Goal: Information Seeking & Learning: Learn about a topic

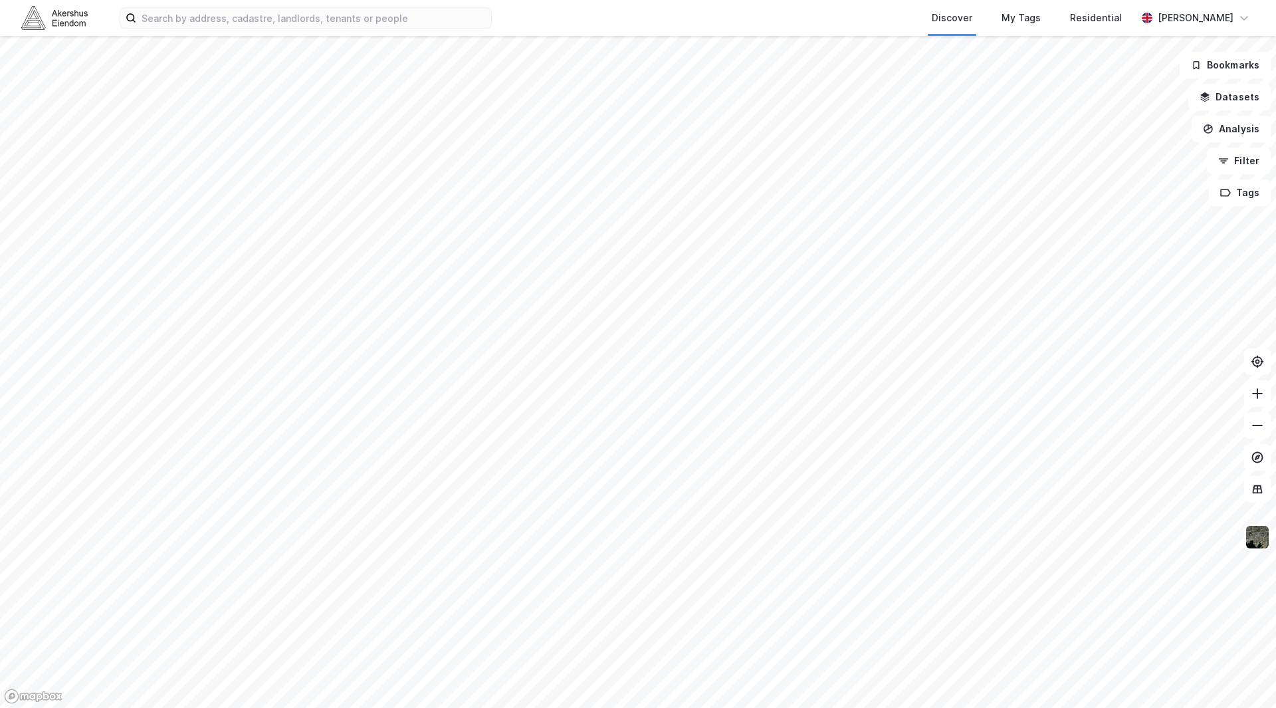
drag, startPoint x: 273, startPoint y: 355, endPoint x: 631, endPoint y: 319, distance: 360.0
click at [631, 319] on div at bounding box center [638, 354] width 1276 height 708
drag, startPoint x: 151, startPoint y: 235, endPoint x: 393, endPoint y: 252, distance: 242.5
click at [393, 252] on div at bounding box center [638, 354] width 1276 height 708
drag, startPoint x: 201, startPoint y: 331, endPoint x: 623, endPoint y: 329, distance: 421.2
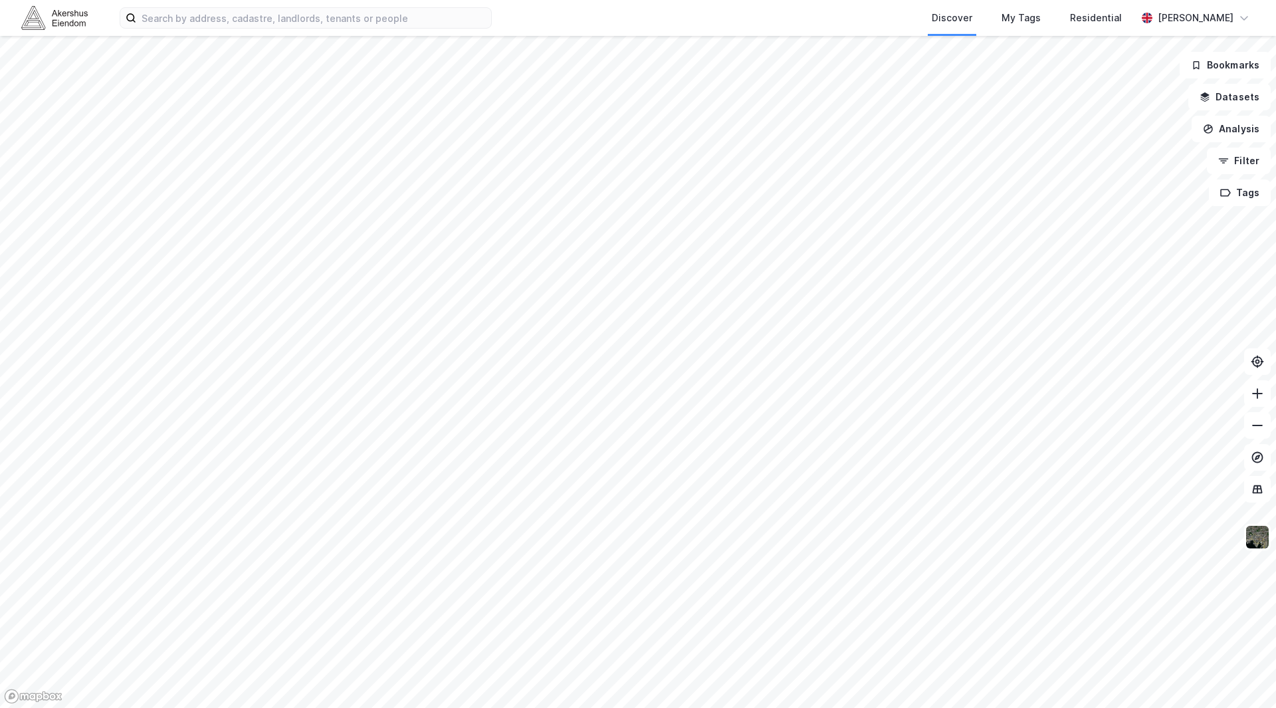
click at [623, 329] on div at bounding box center [638, 354] width 1276 height 708
drag, startPoint x: 215, startPoint y: 287, endPoint x: 327, endPoint y: 290, distance: 111.7
click at [327, 290] on div at bounding box center [638, 354] width 1276 height 708
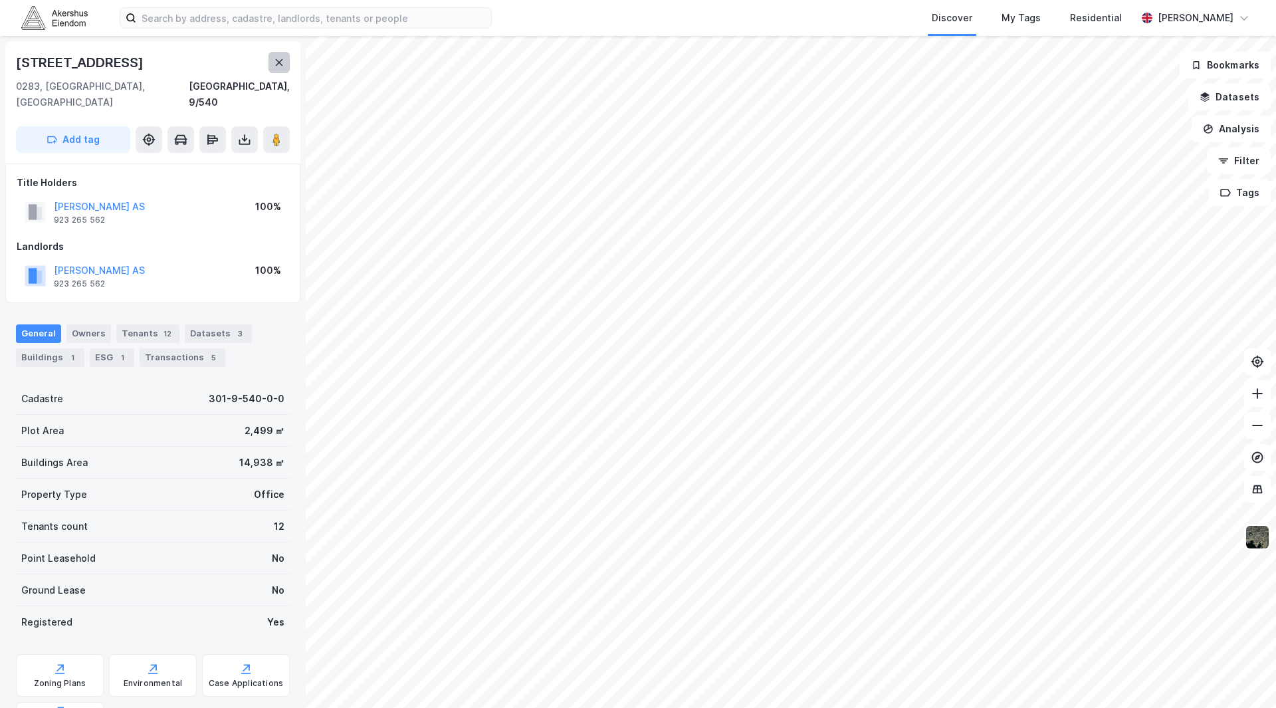
click at [278, 59] on icon at bounding box center [279, 62] width 11 height 11
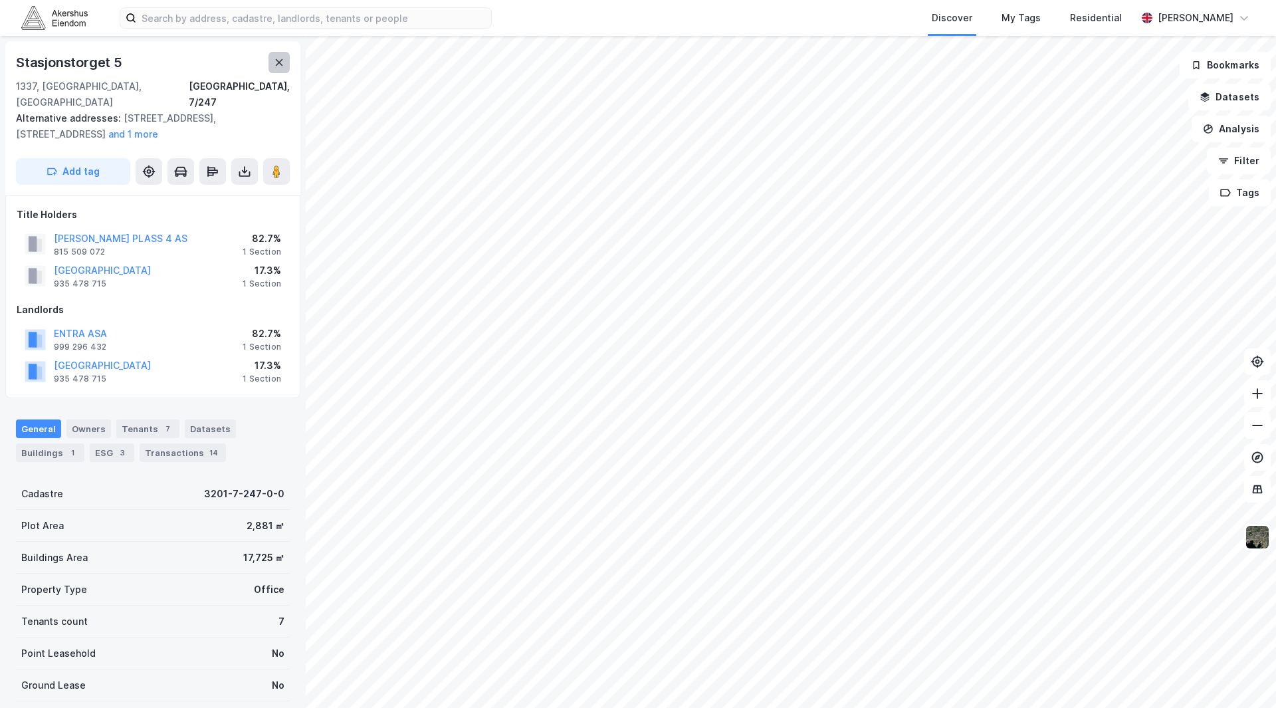
click at [279, 61] on icon at bounding box center [279, 62] width 11 height 11
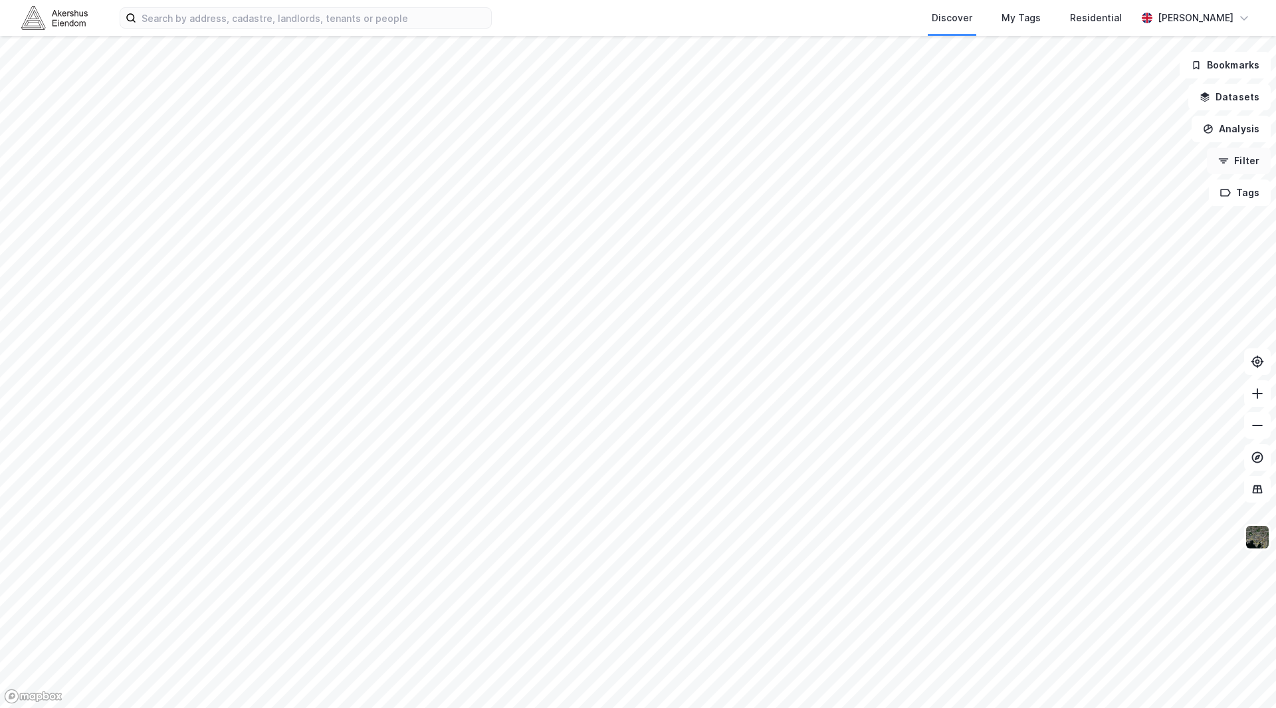
click at [1238, 163] on button "Filter" at bounding box center [1239, 161] width 64 height 27
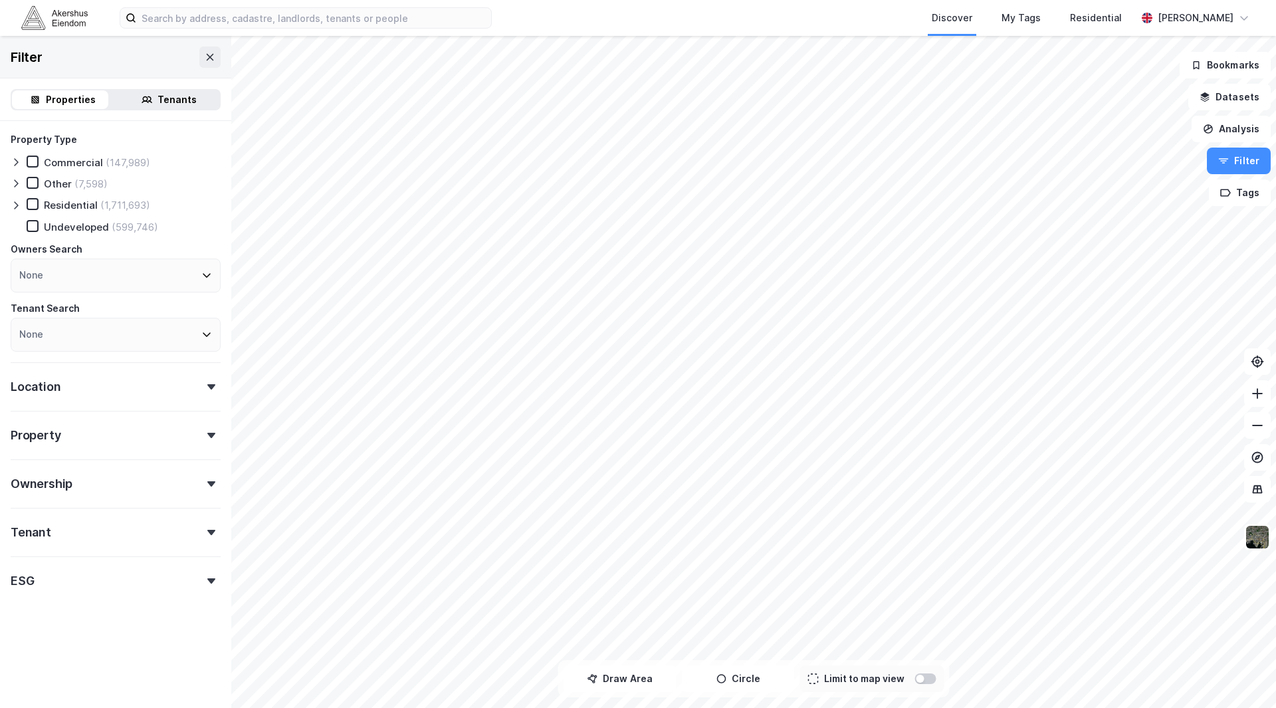
click at [15, 161] on icon at bounding box center [16, 162] width 11 height 11
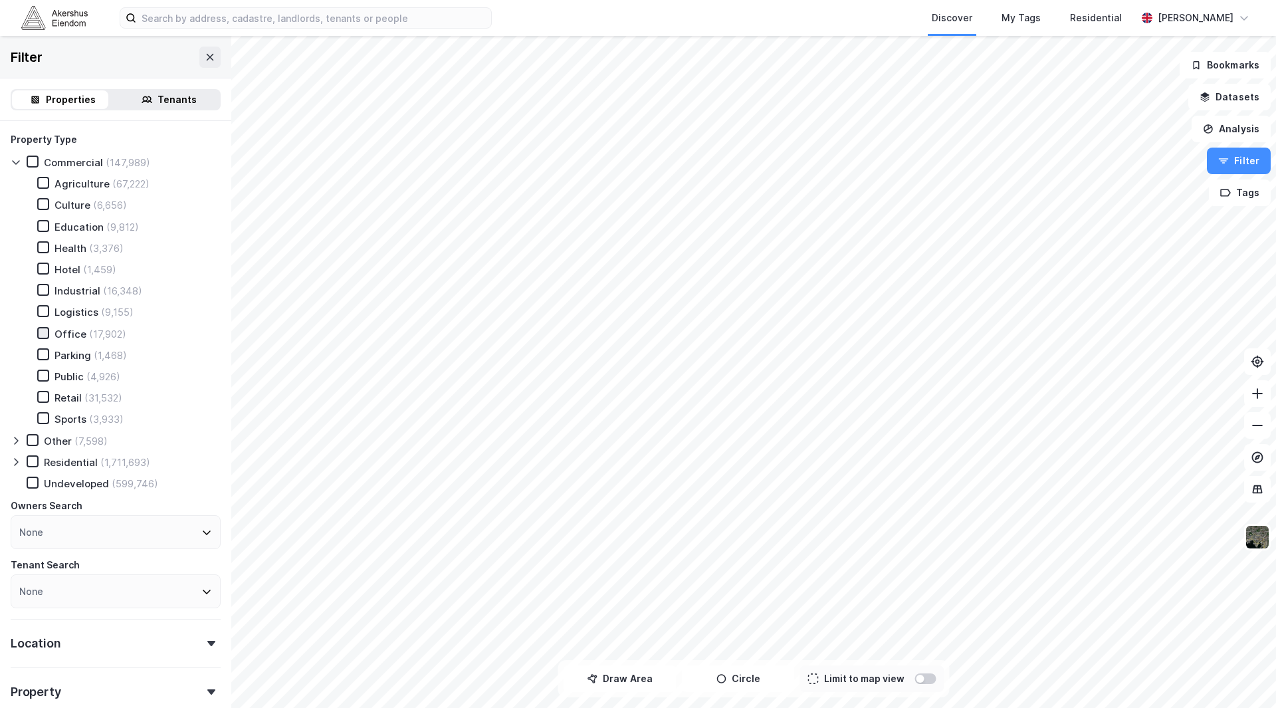
click at [41, 336] on icon at bounding box center [43, 332] width 9 height 9
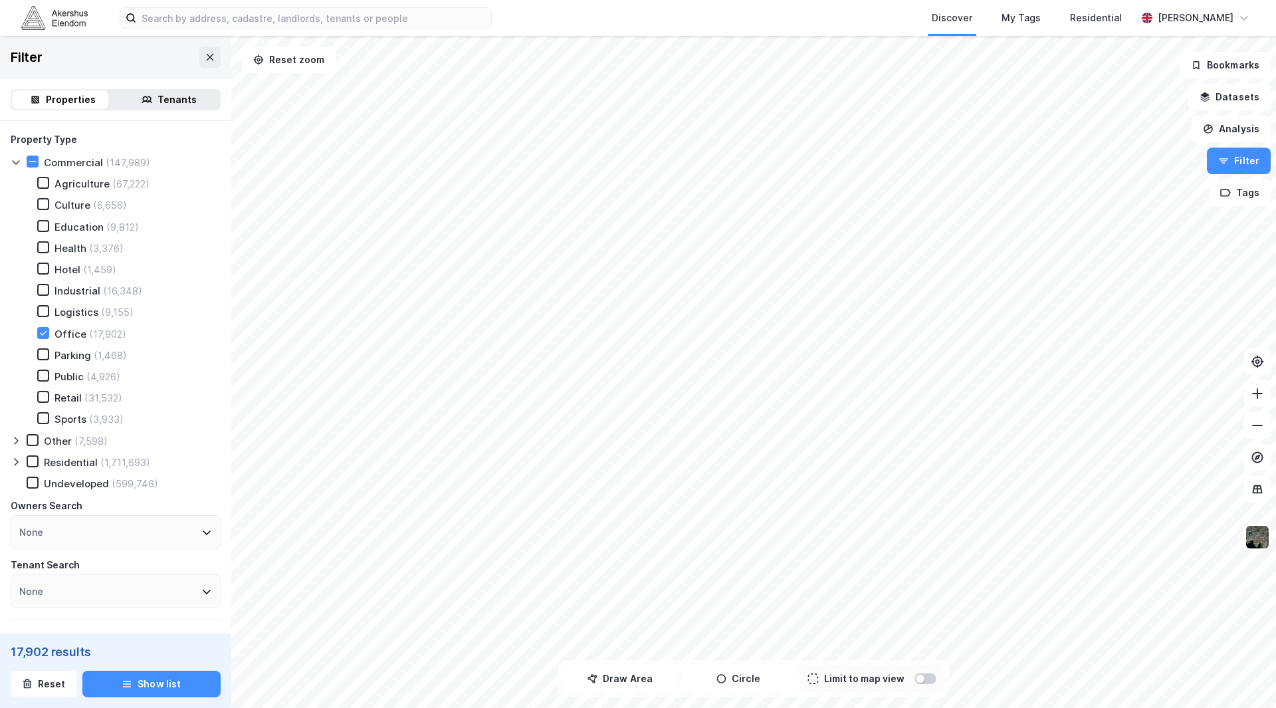
click at [59, 332] on div "Office" at bounding box center [70, 334] width 32 height 13
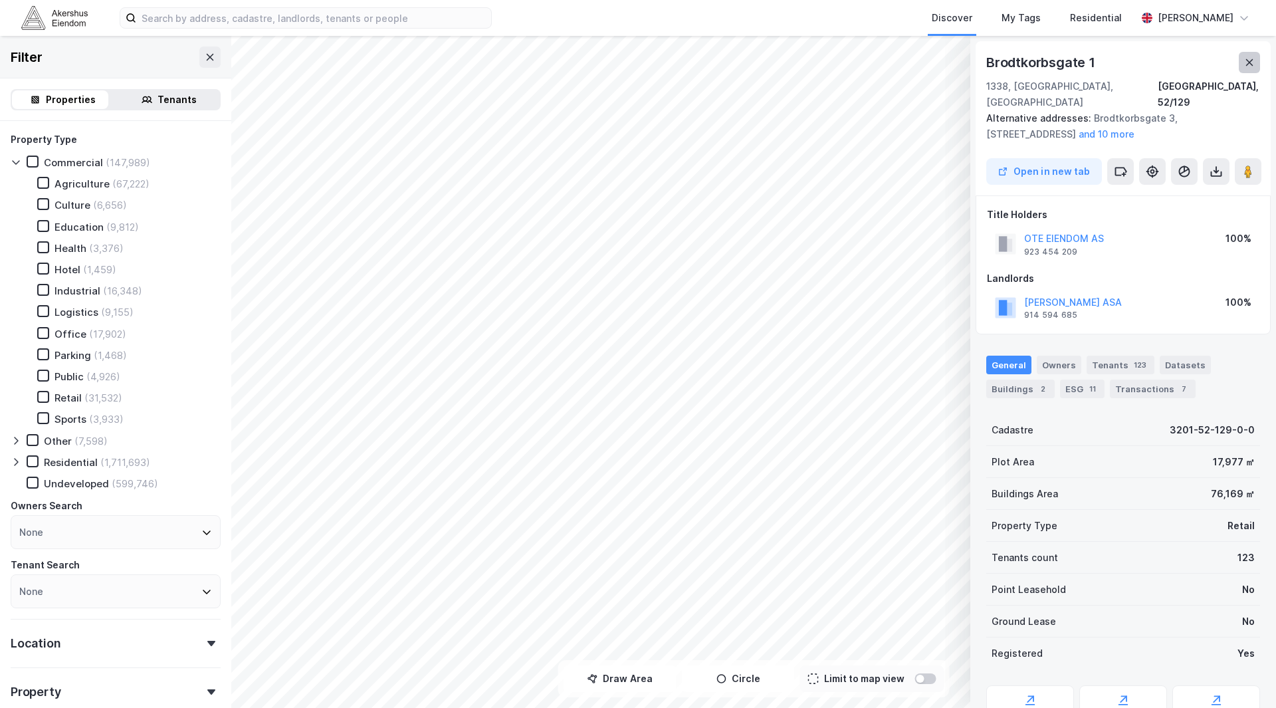
click at [1247, 60] on icon at bounding box center [1249, 62] width 7 height 7
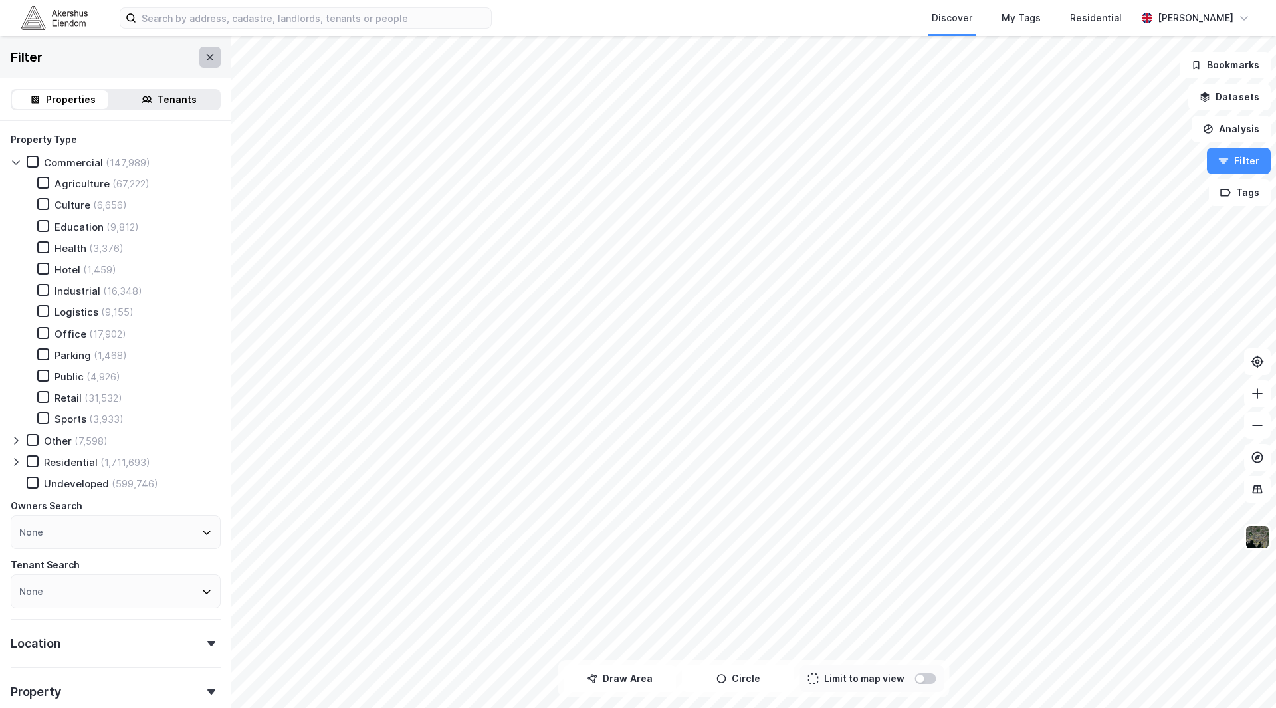
click at [205, 60] on icon at bounding box center [210, 57] width 11 height 11
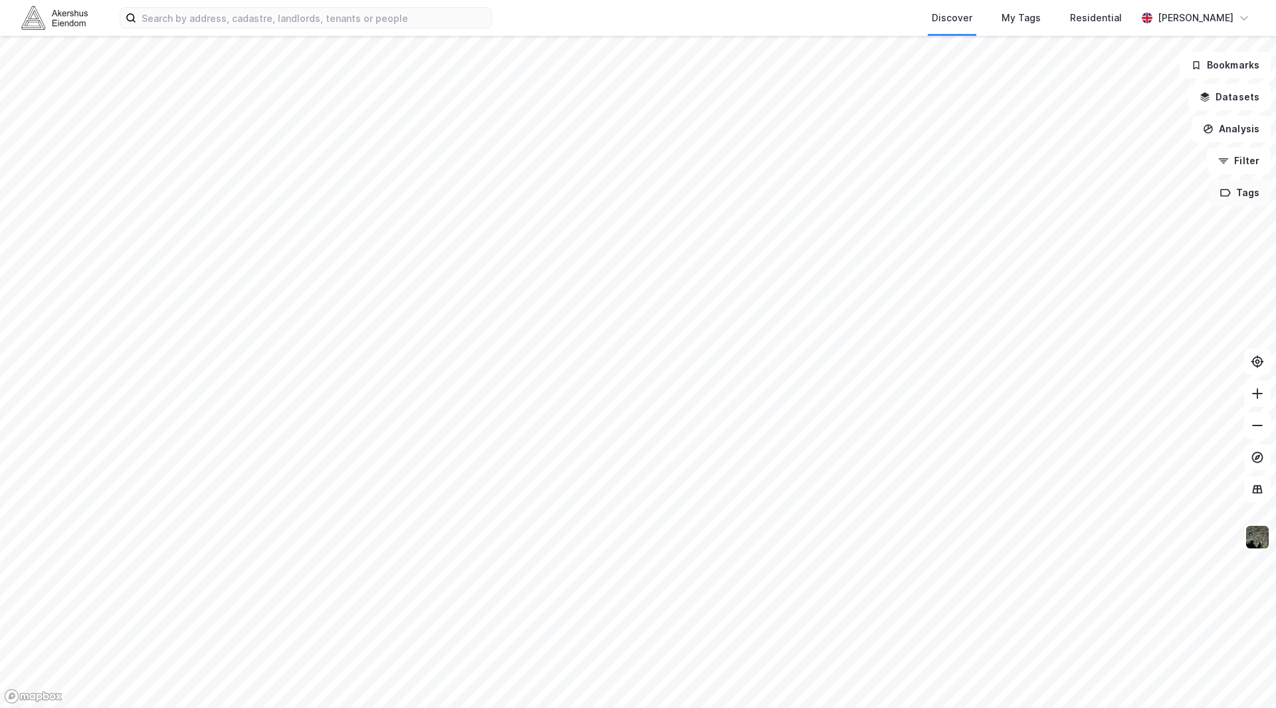
click at [1253, 199] on button "Tags" at bounding box center [1240, 192] width 62 height 27
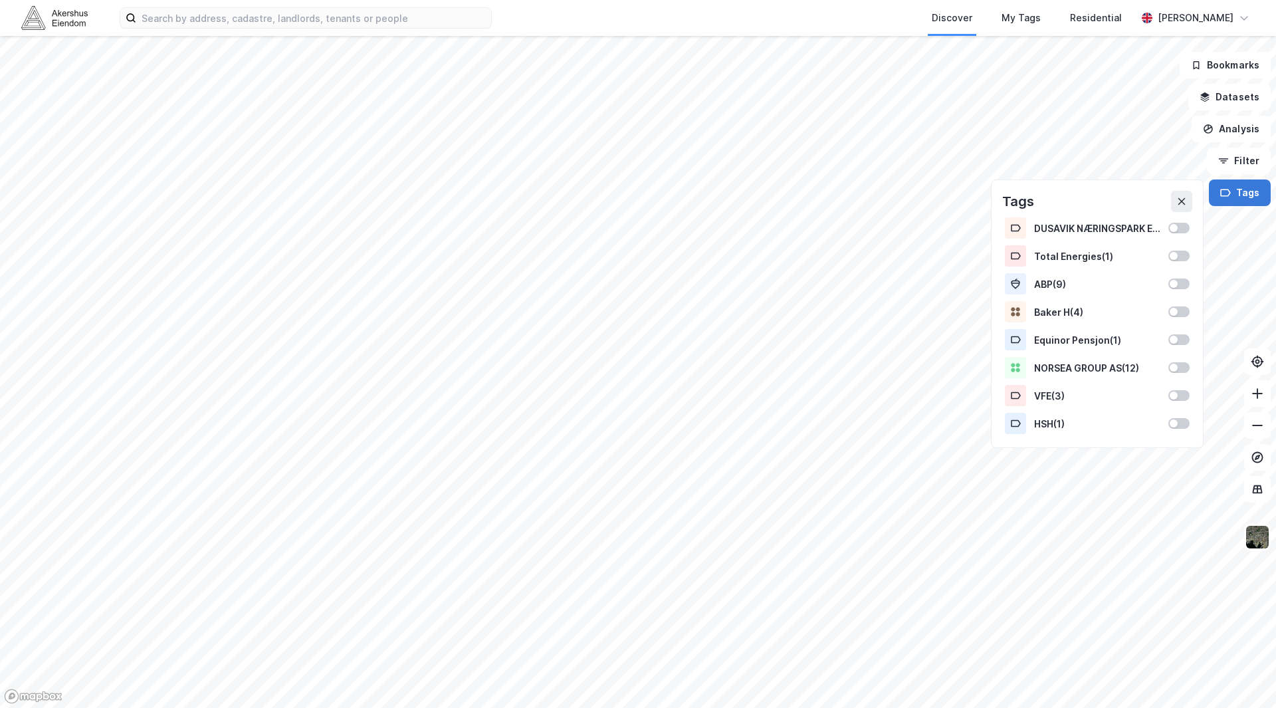
click at [1250, 193] on button "Tags" at bounding box center [1240, 192] width 62 height 27
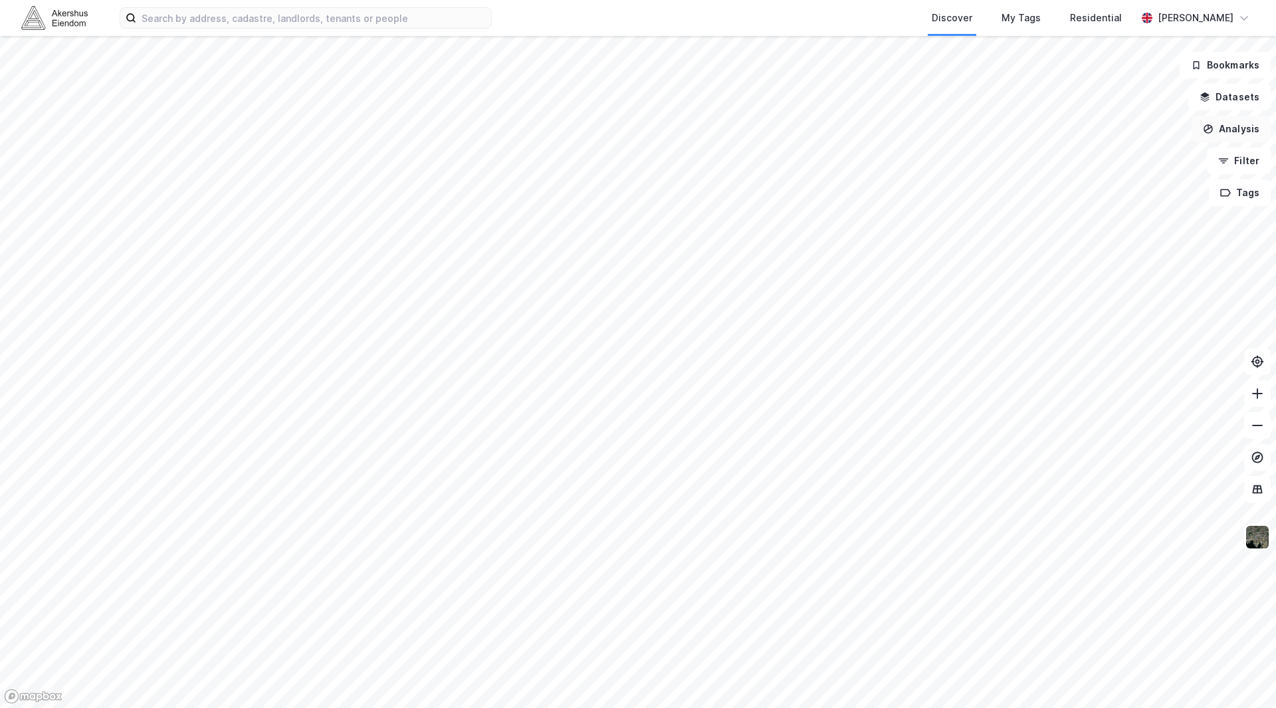
click at [1238, 139] on button "Analysis" at bounding box center [1230, 129] width 79 height 27
click at [1236, 103] on button "Datasets" at bounding box center [1229, 97] width 82 height 27
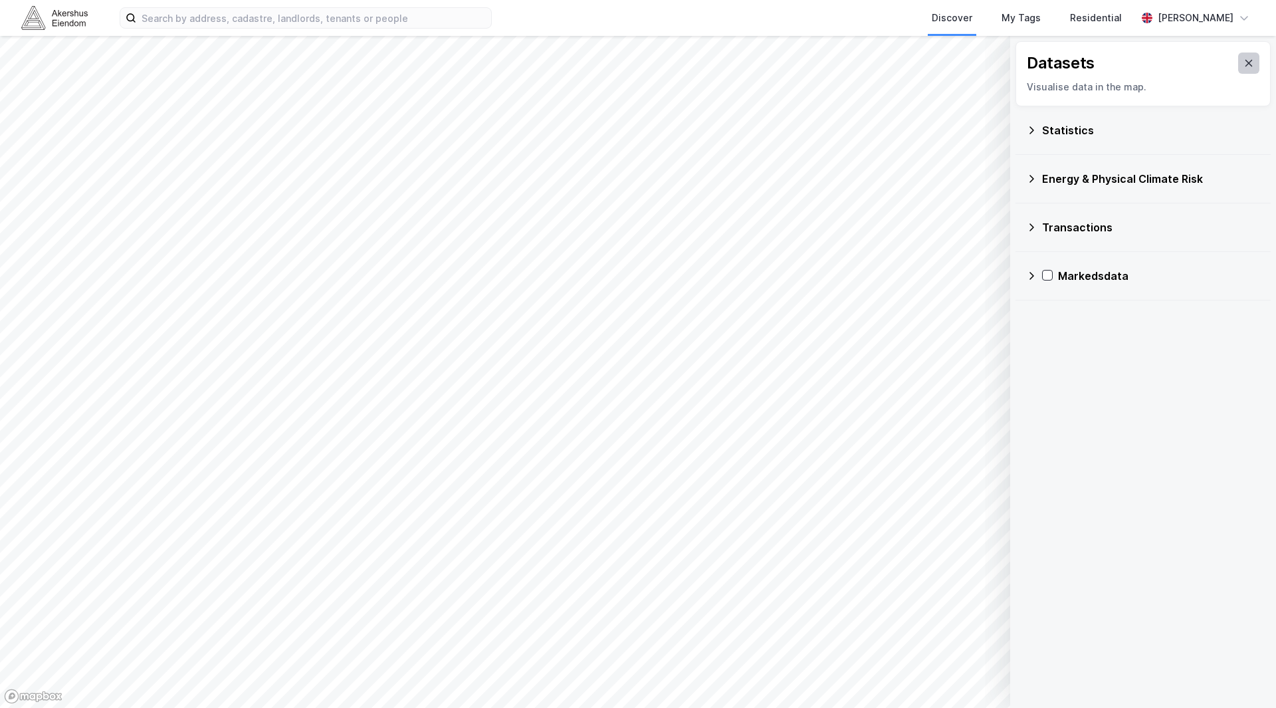
click at [1243, 66] on icon at bounding box center [1248, 63] width 11 height 11
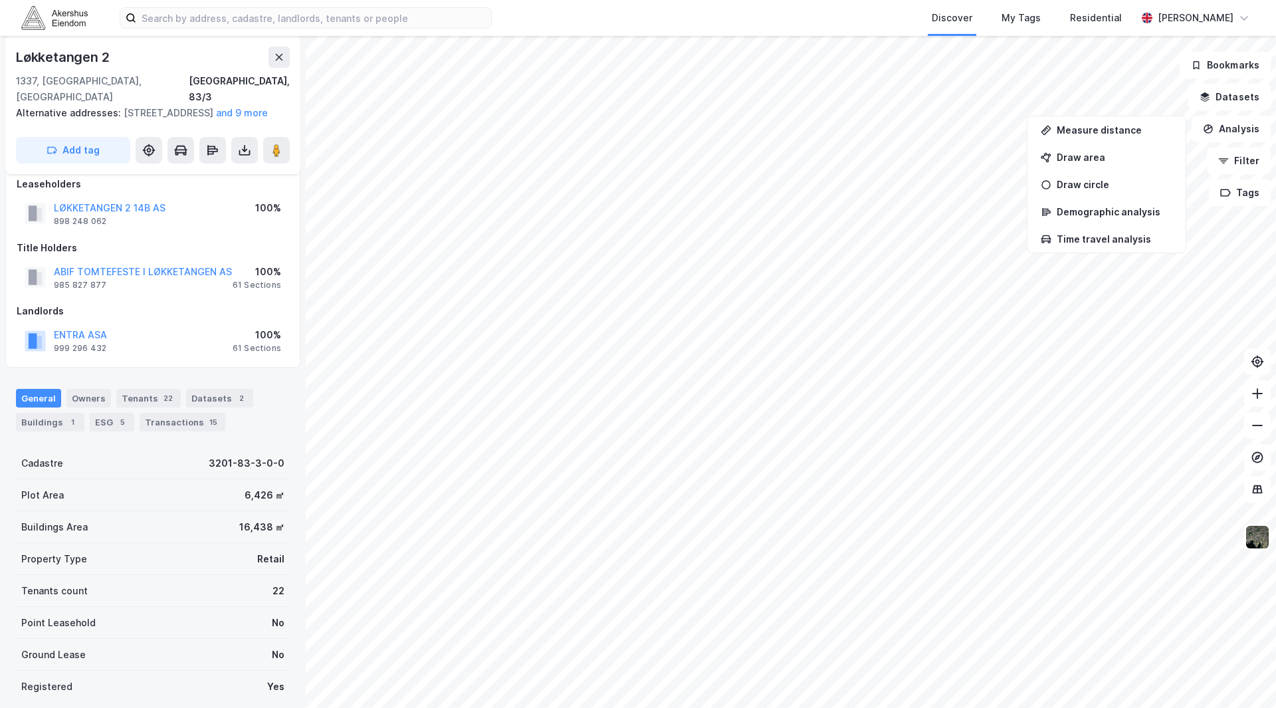
scroll to position [17, 0]
click at [283, 58] on icon at bounding box center [279, 57] width 11 height 11
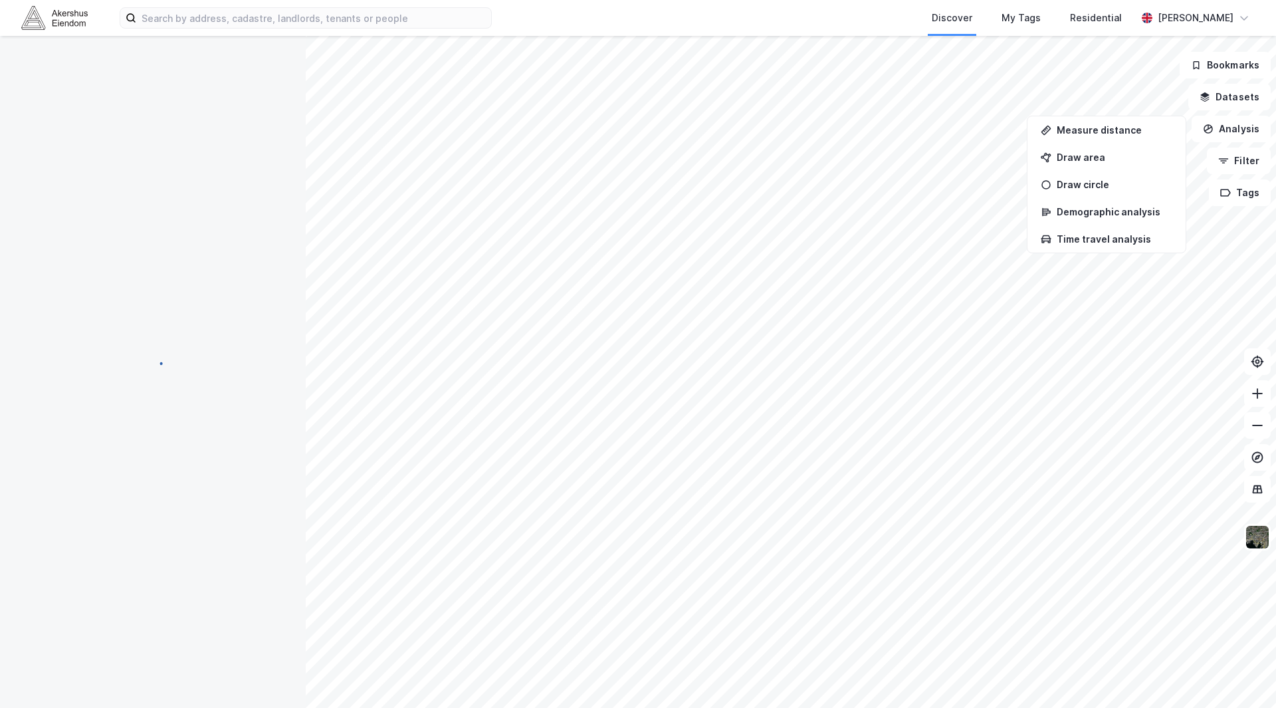
scroll to position [17, 0]
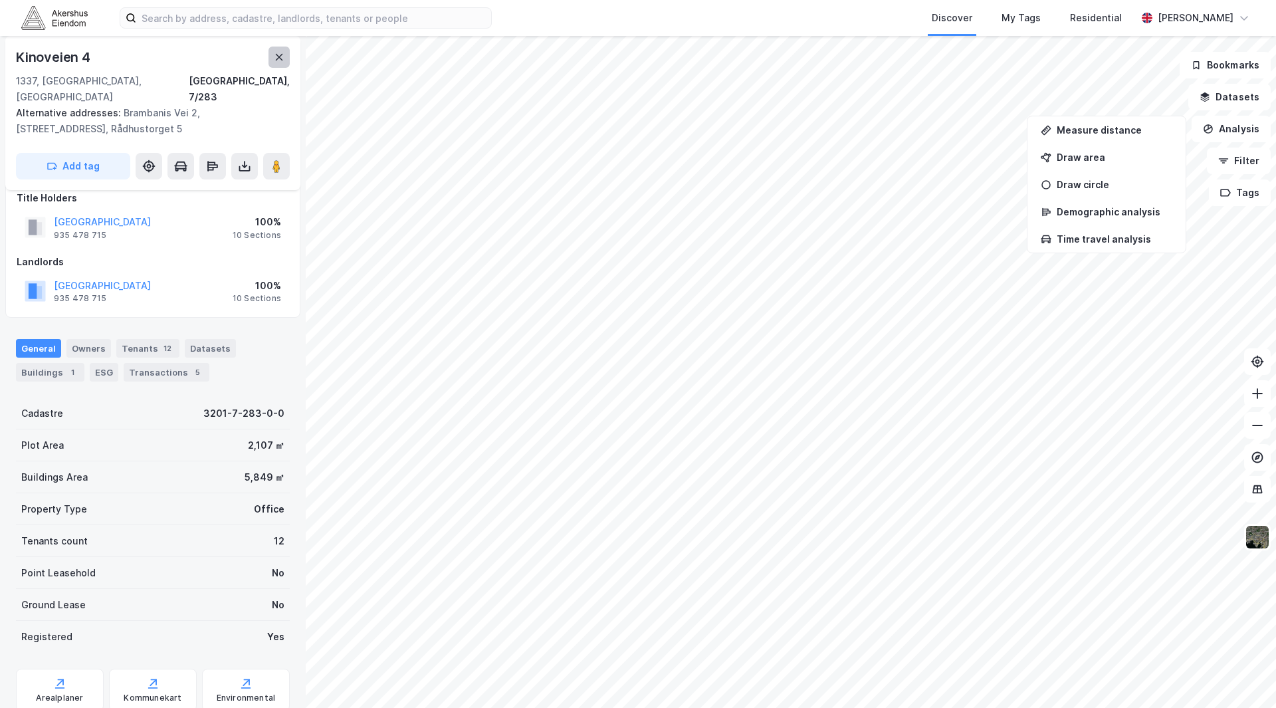
click at [272, 53] on button at bounding box center [278, 57] width 21 height 21
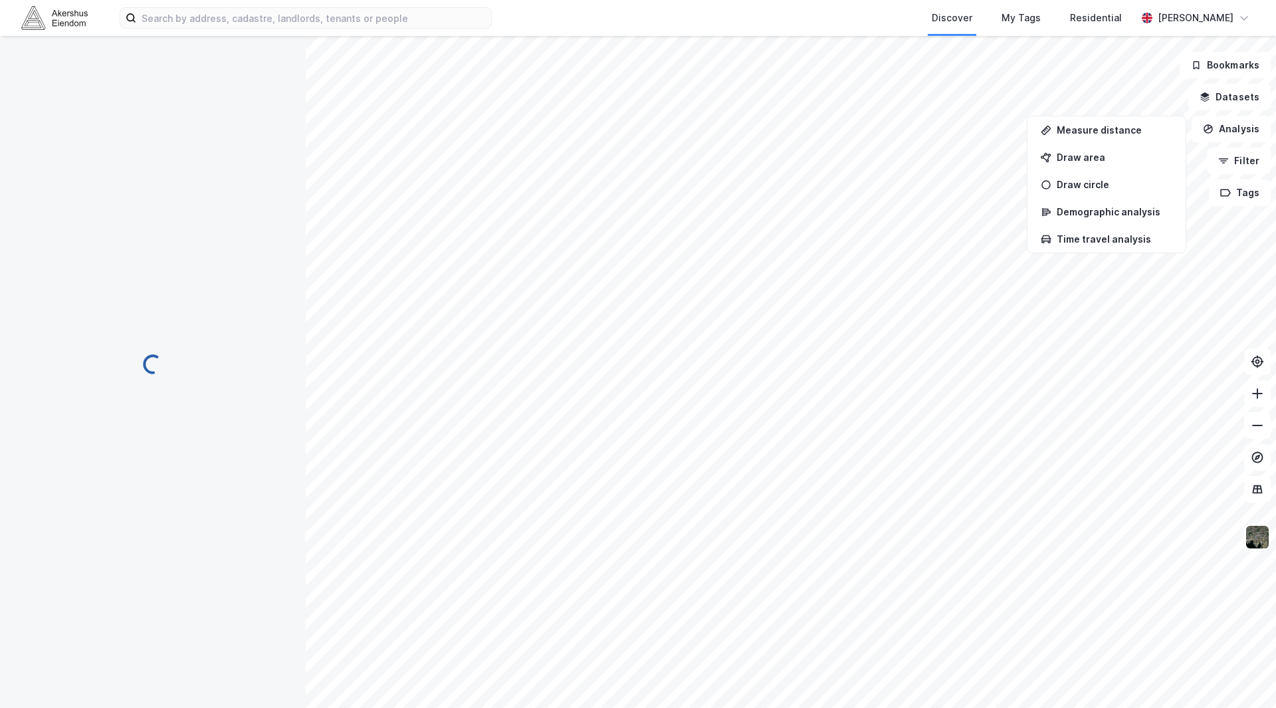
scroll to position [17, 0]
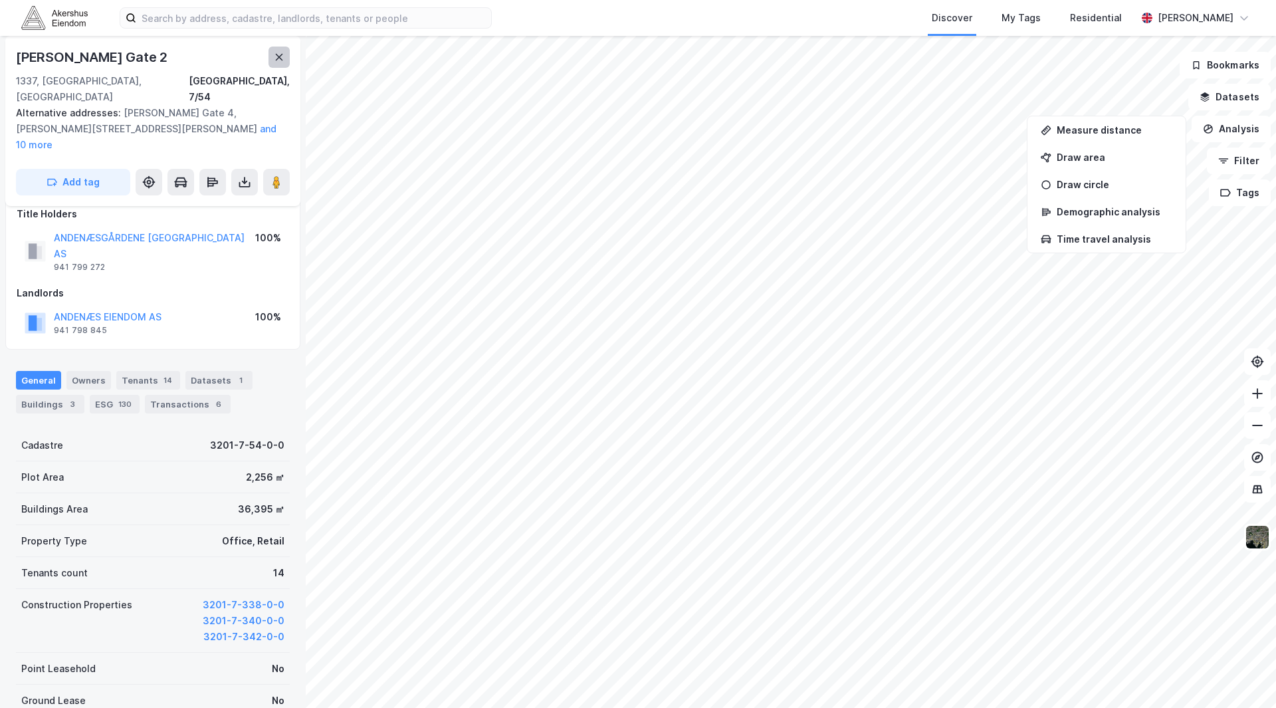
click at [274, 55] on icon at bounding box center [279, 57] width 11 height 11
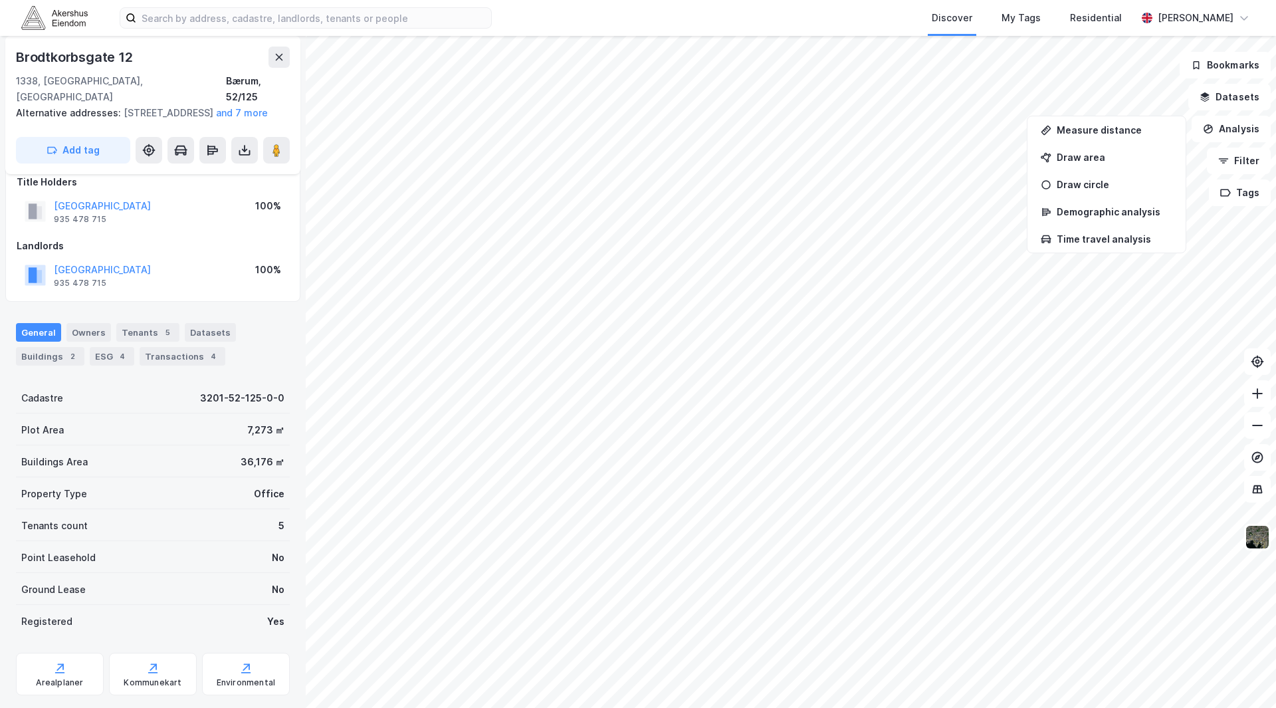
scroll to position [17, 0]
click at [278, 58] on icon at bounding box center [279, 57] width 7 height 7
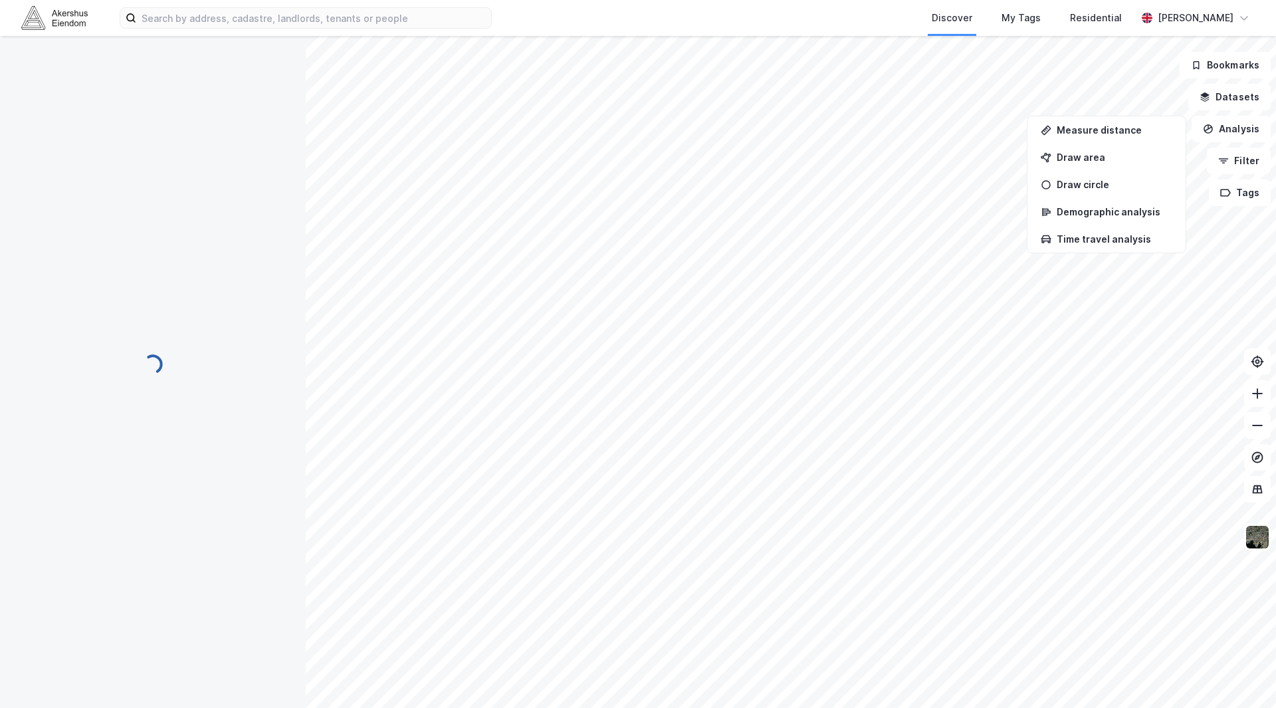
scroll to position [17, 0]
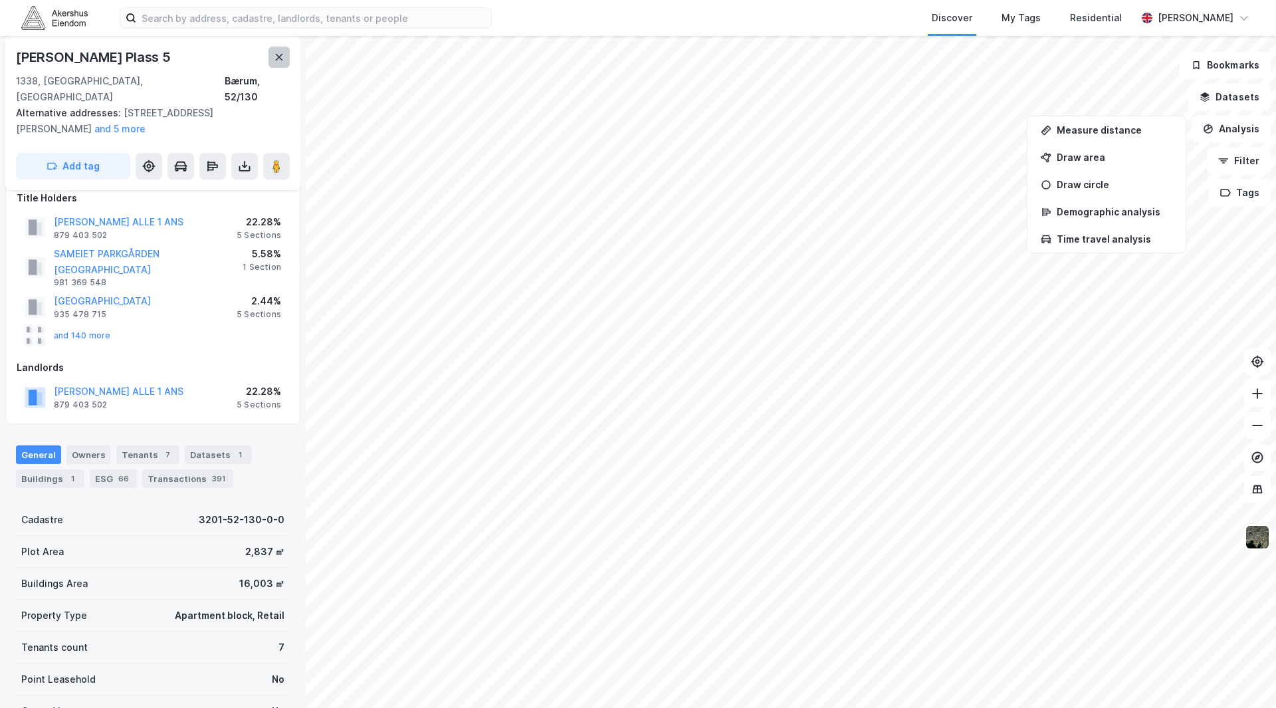
click at [273, 52] on button at bounding box center [278, 57] width 21 height 21
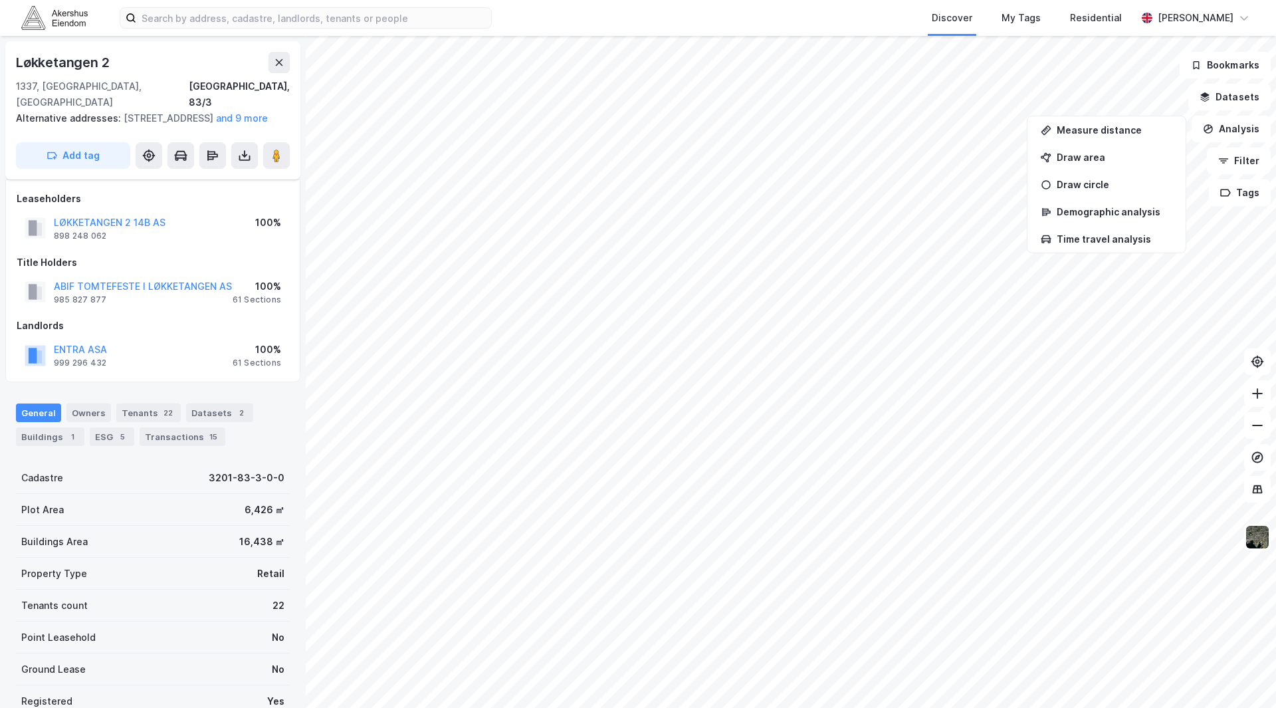
scroll to position [17, 0]
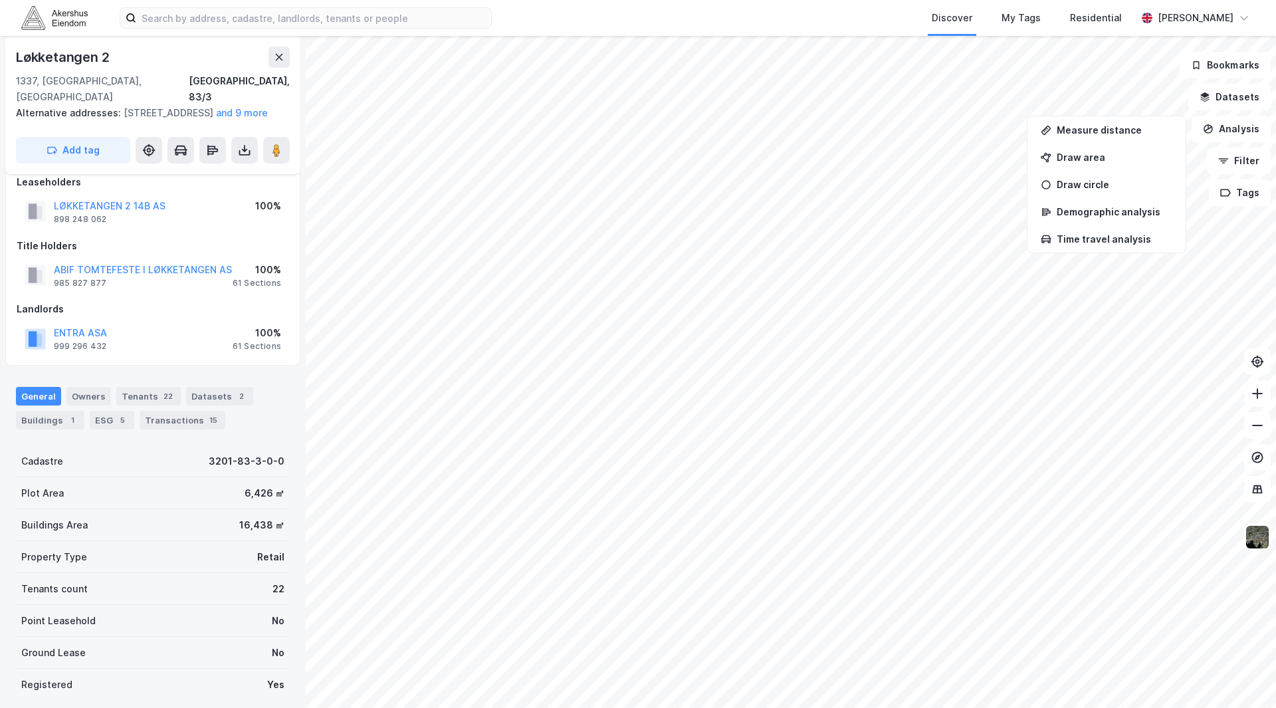
scroll to position [17, 0]
